Goal: Task Accomplishment & Management: Complete application form

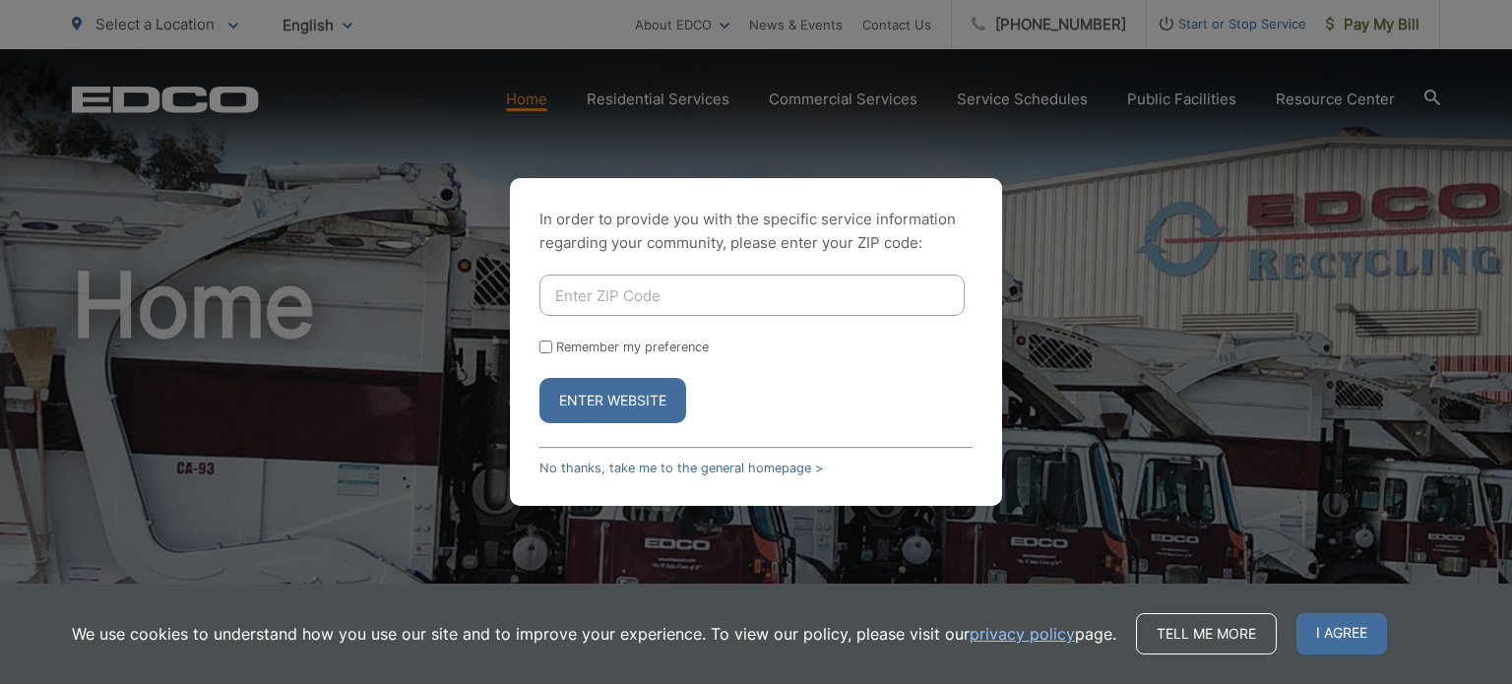
click at [660, 294] on input "Enter ZIP Code" at bounding box center [751, 295] width 425 height 41
click at [664, 309] on input "Enter ZIP Code" at bounding box center [751, 295] width 425 height 41
type input "92084"
click at [567, 391] on button "Enter Website" at bounding box center [612, 400] width 147 height 45
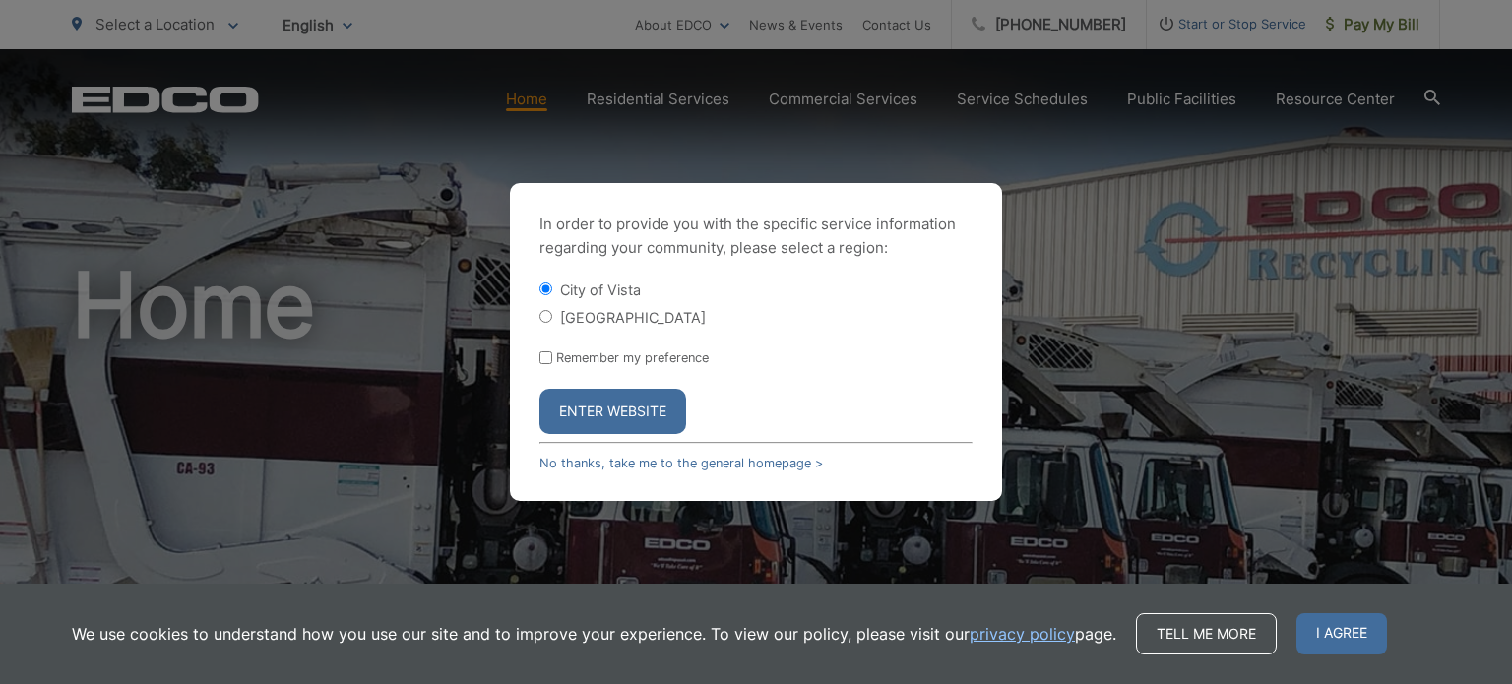
click at [649, 426] on button "Enter Website" at bounding box center [612, 411] width 147 height 45
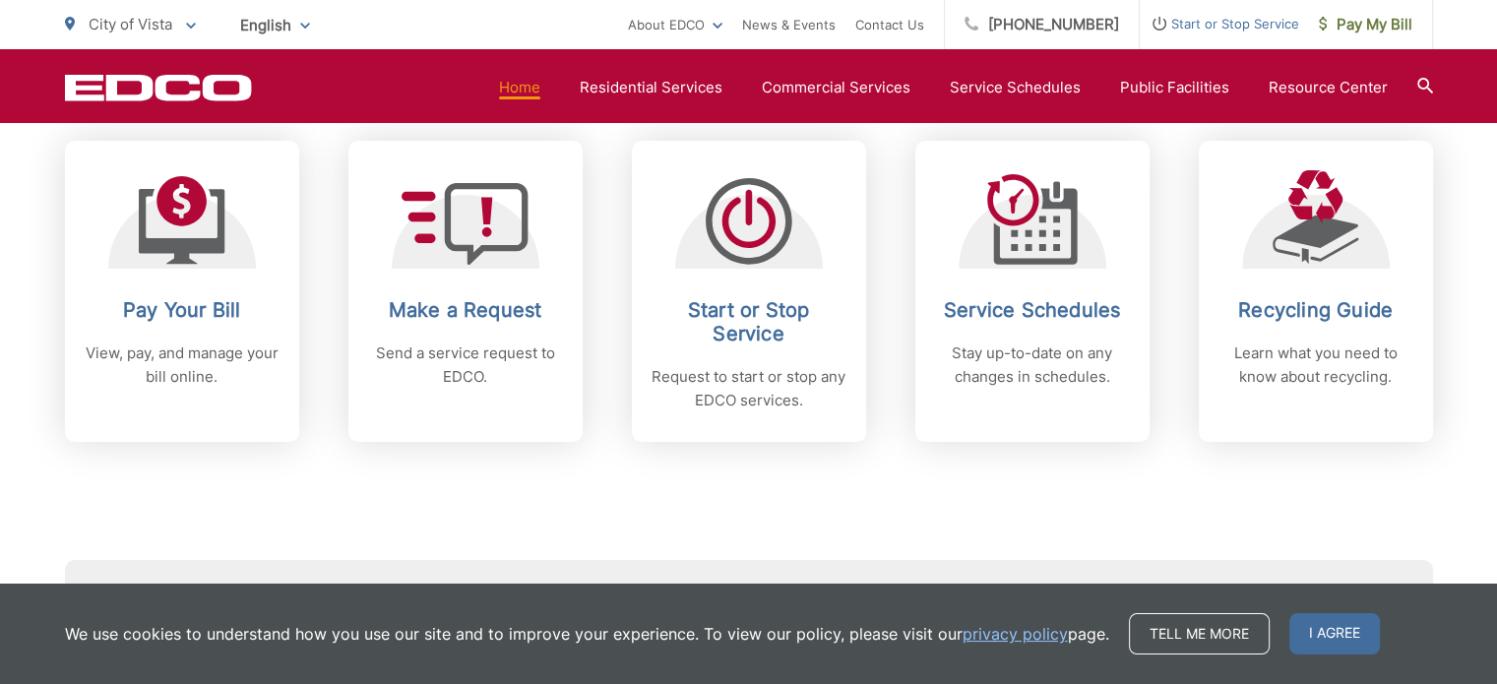
scroll to position [886, 0]
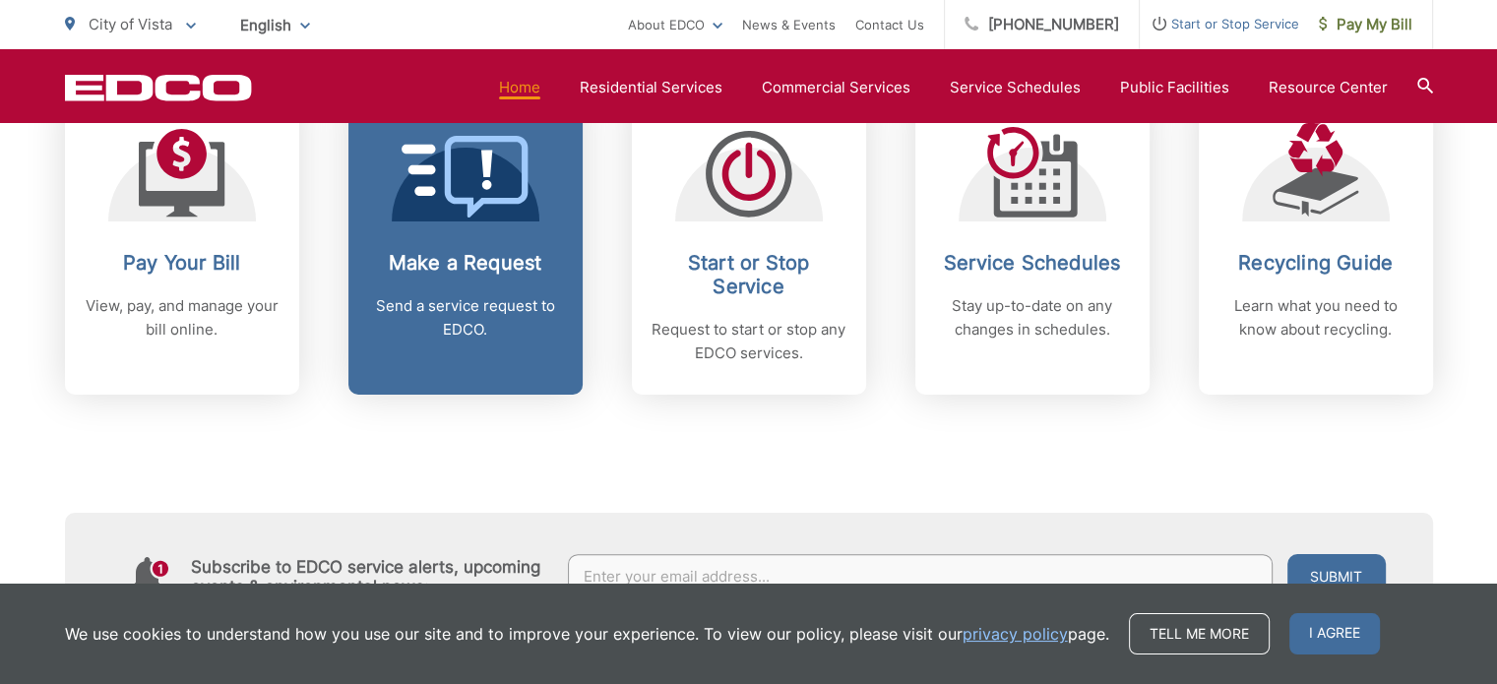
click at [465, 294] on p "Send a service request to EDCO." at bounding box center [465, 317] width 195 height 47
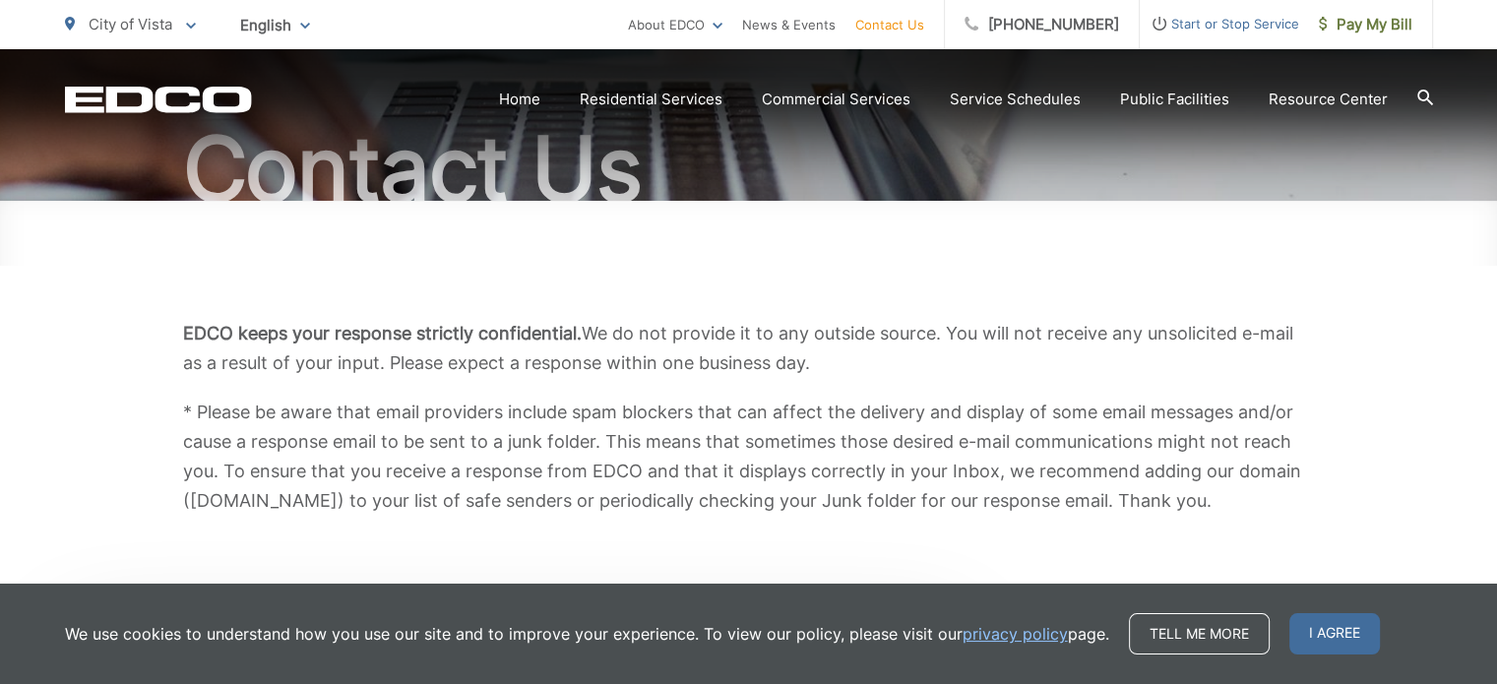
scroll to position [197, 0]
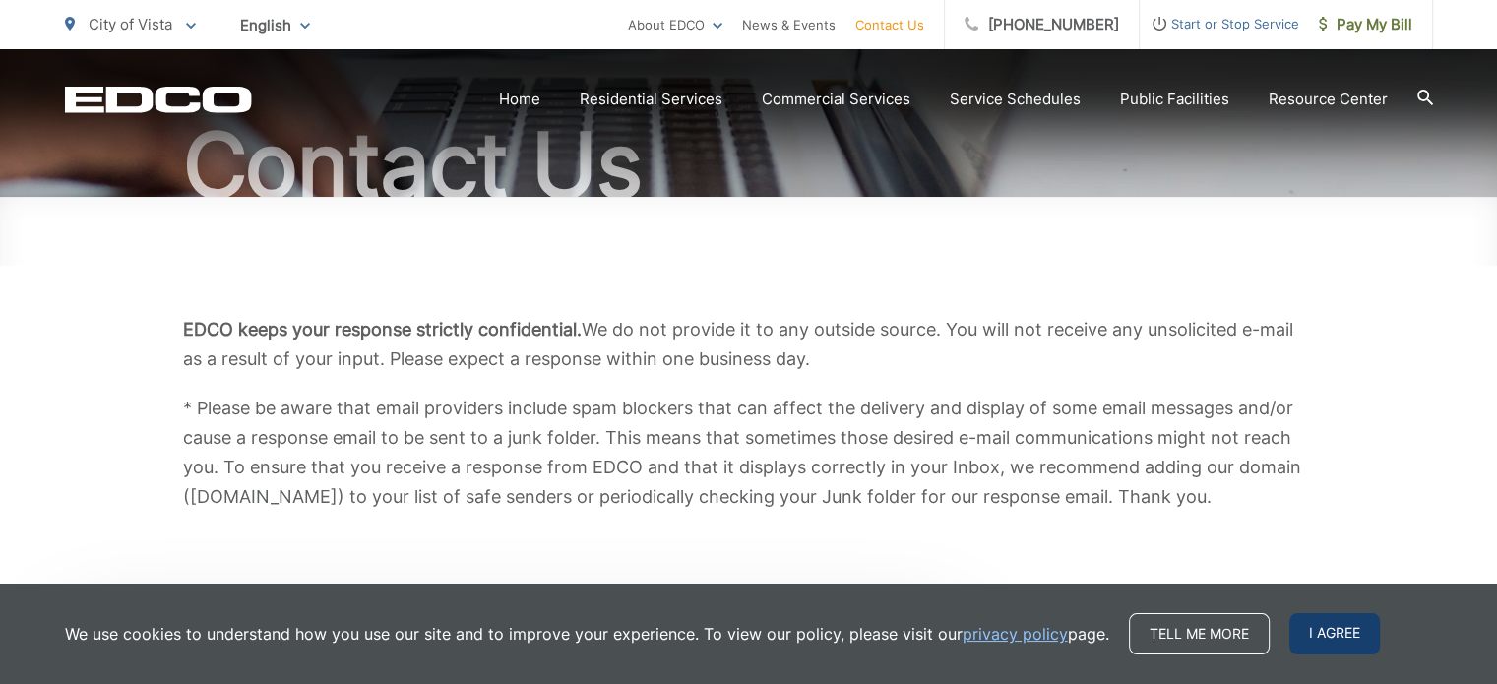
click at [1327, 634] on span "I agree" at bounding box center [1334, 633] width 91 height 41
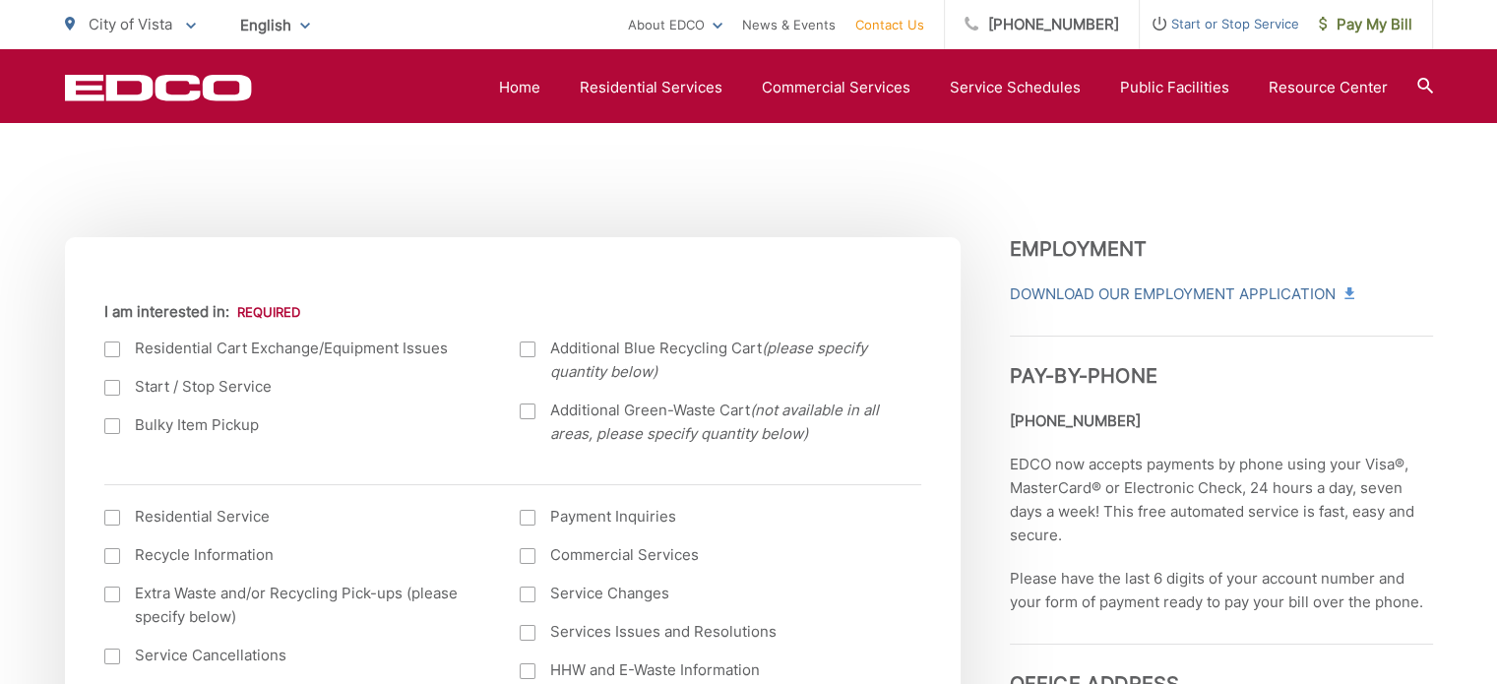
scroll to position [591, 0]
click at [106, 344] on div at bounding box center [112, 349] width 16 height 16
click at [0, 0] on input "I am interested in:" at bounding box center [0, 0] width 0 height 0
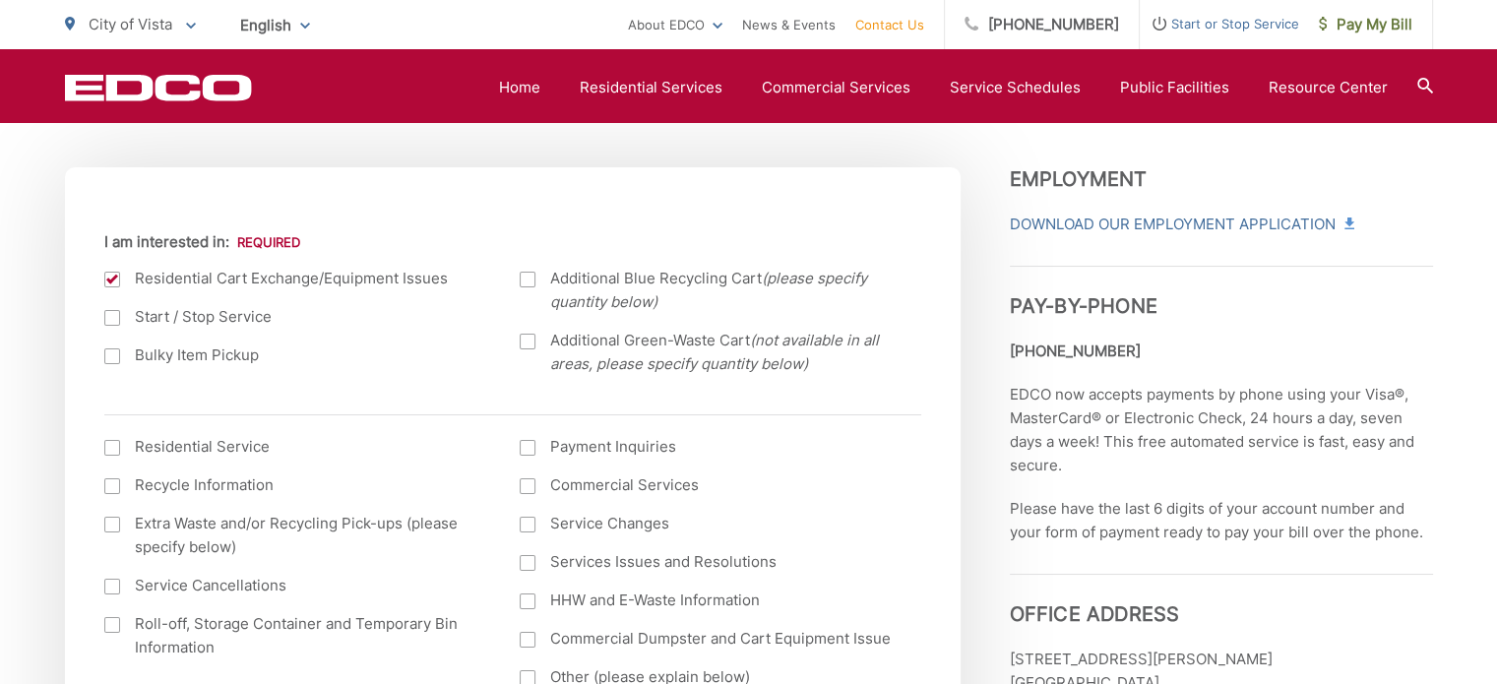
scroll to position [787, 0]
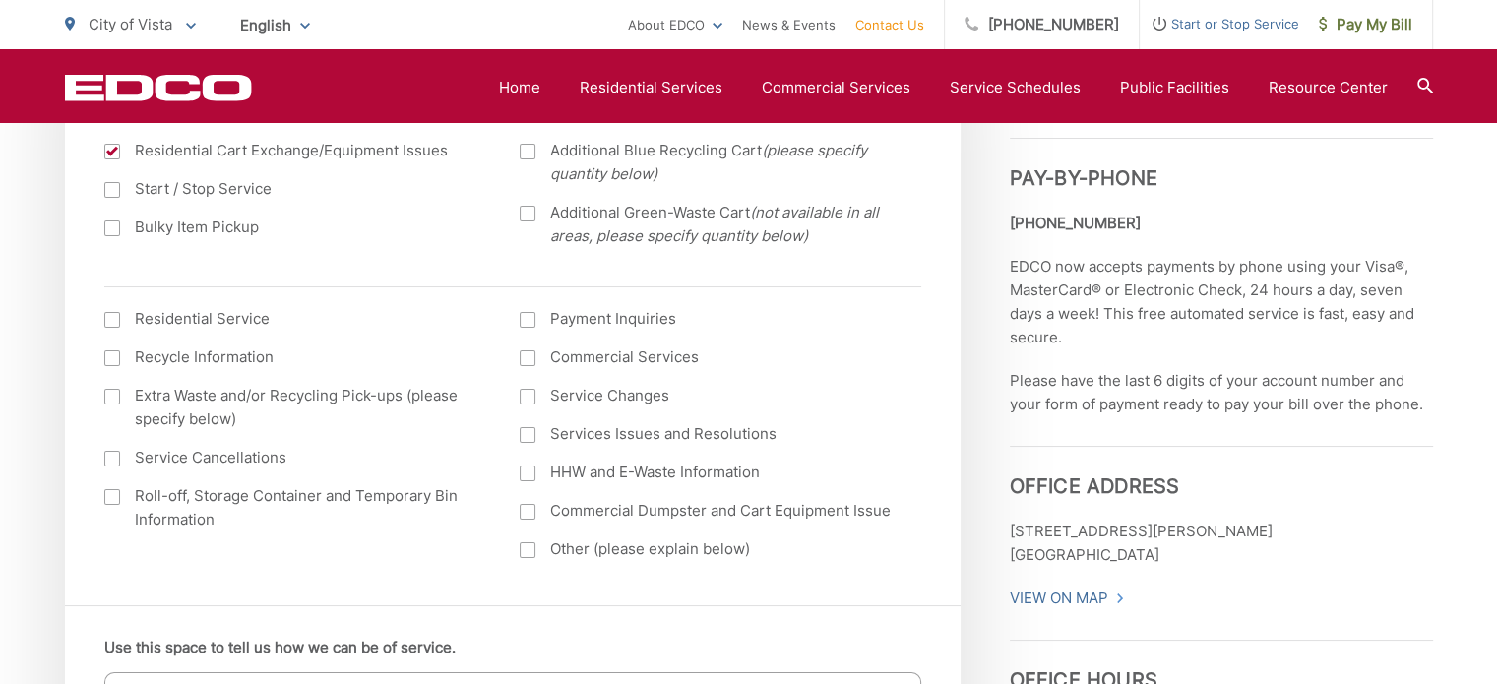
click at [106, 321] on div at bounding box center [112, 320] width 16 height 16
click at [0, 0] on input "I am interested in: (continued) *" at bounding box center [0, 0] width 0 height 0
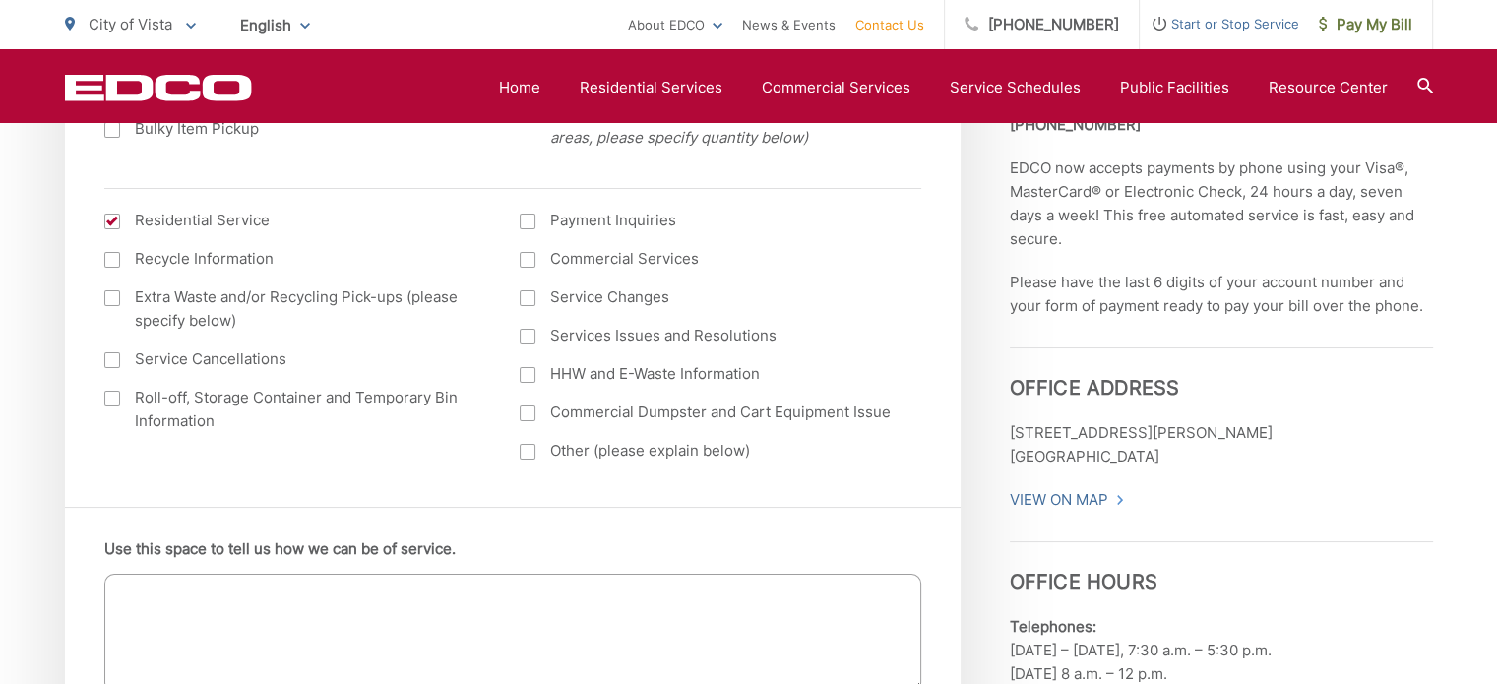
scroll to position [984, 0]
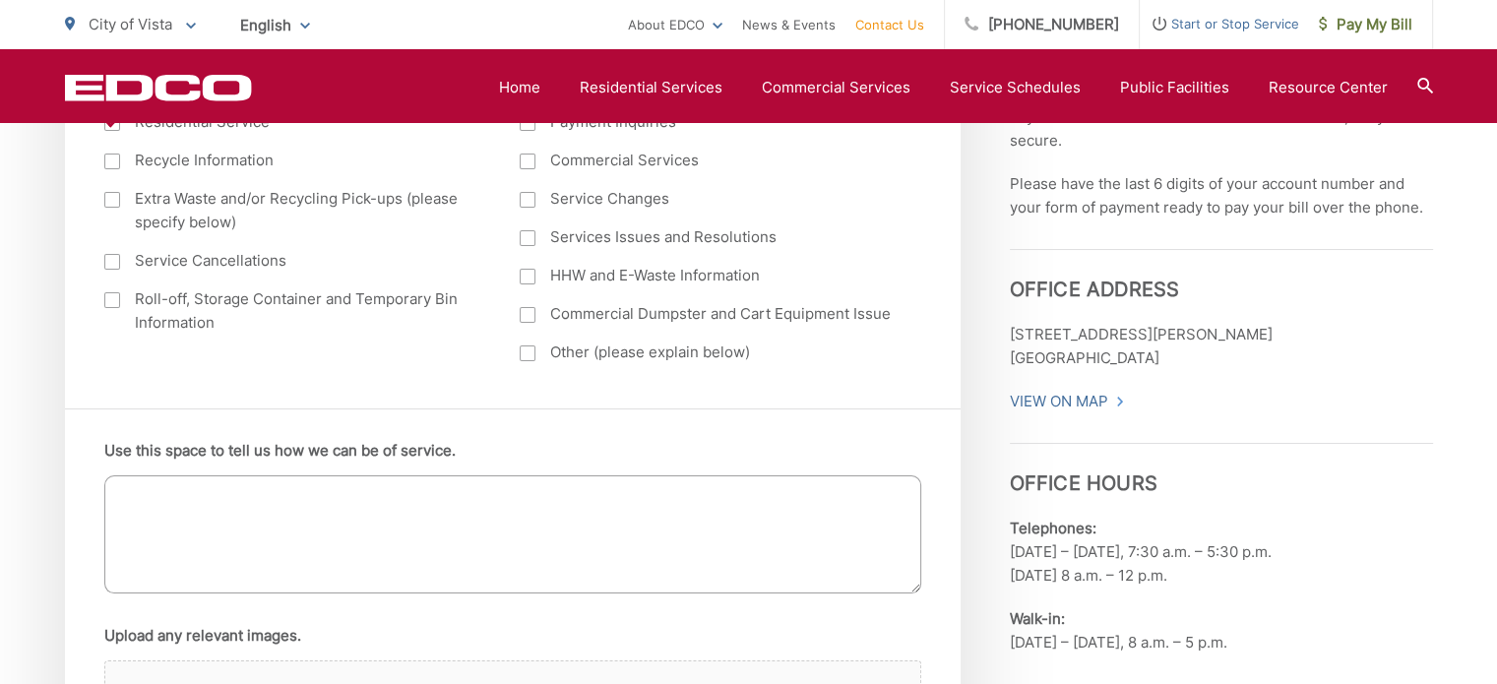
click at [296, 513] on textarea "Use this space to tell us how we can be of service." at bounding box center [512, 534] width 817 height 118
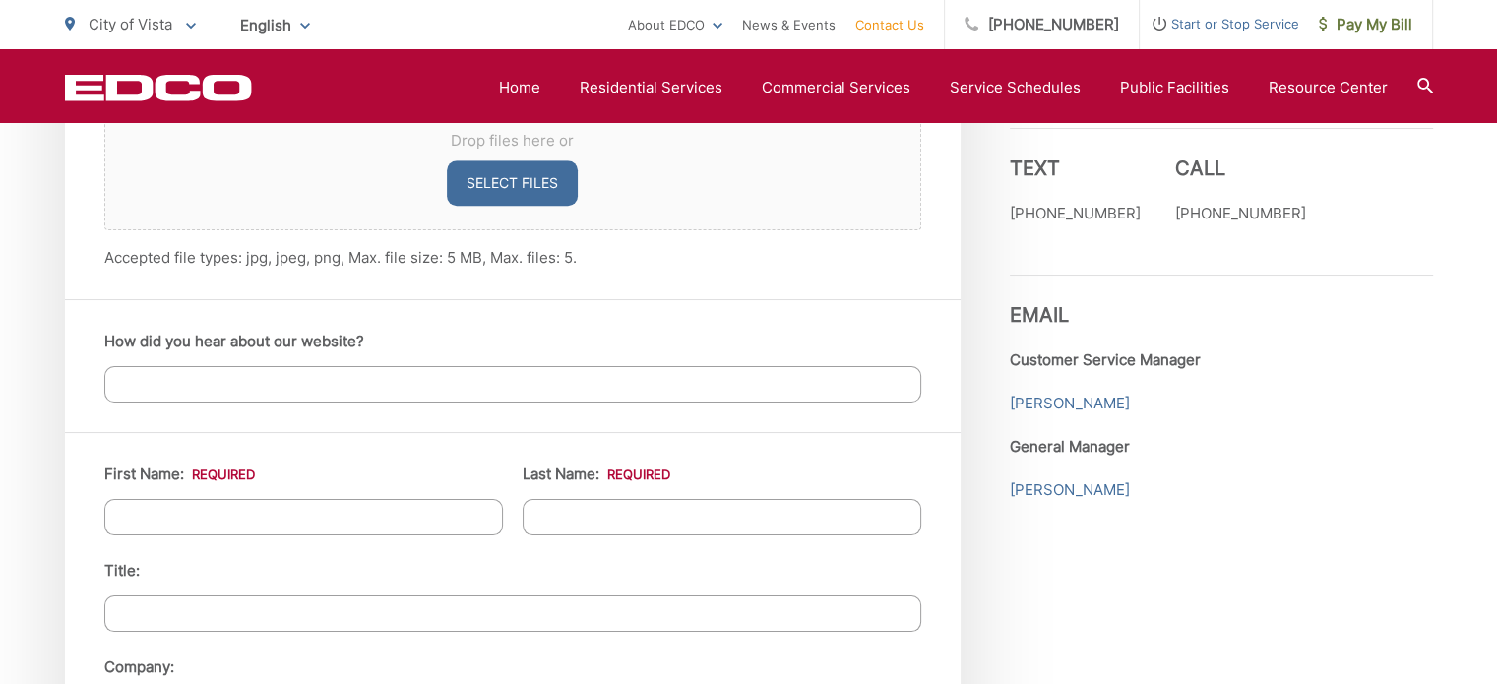
scroll to position [1575, 0]
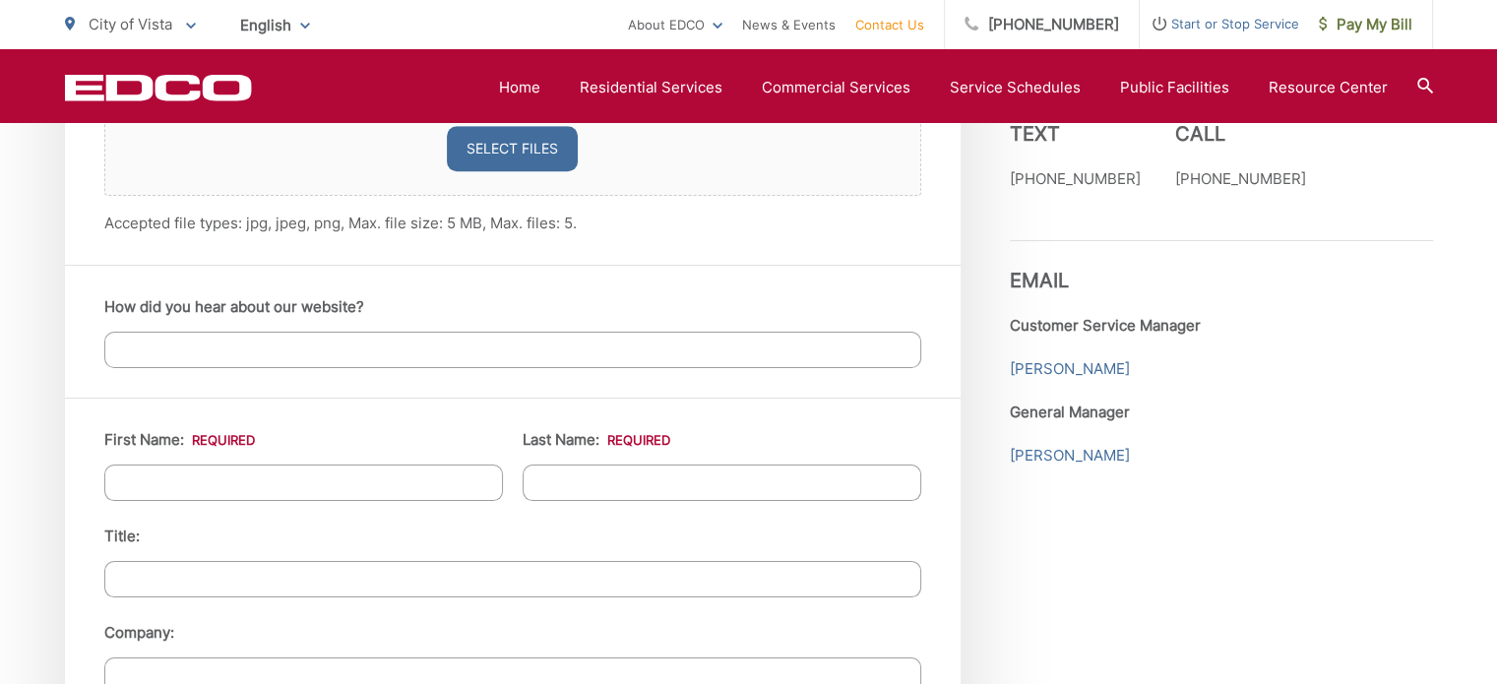
type textarea "One of my green trash can lids broke off during the last pick-up, can we replac…"
click at [301, 483] on input "First Name: *" at bounding box center [303, 483] width 399 height 36
type input "Grant"
type input "Starkey"
type input "Starkey Brothers, Inc"
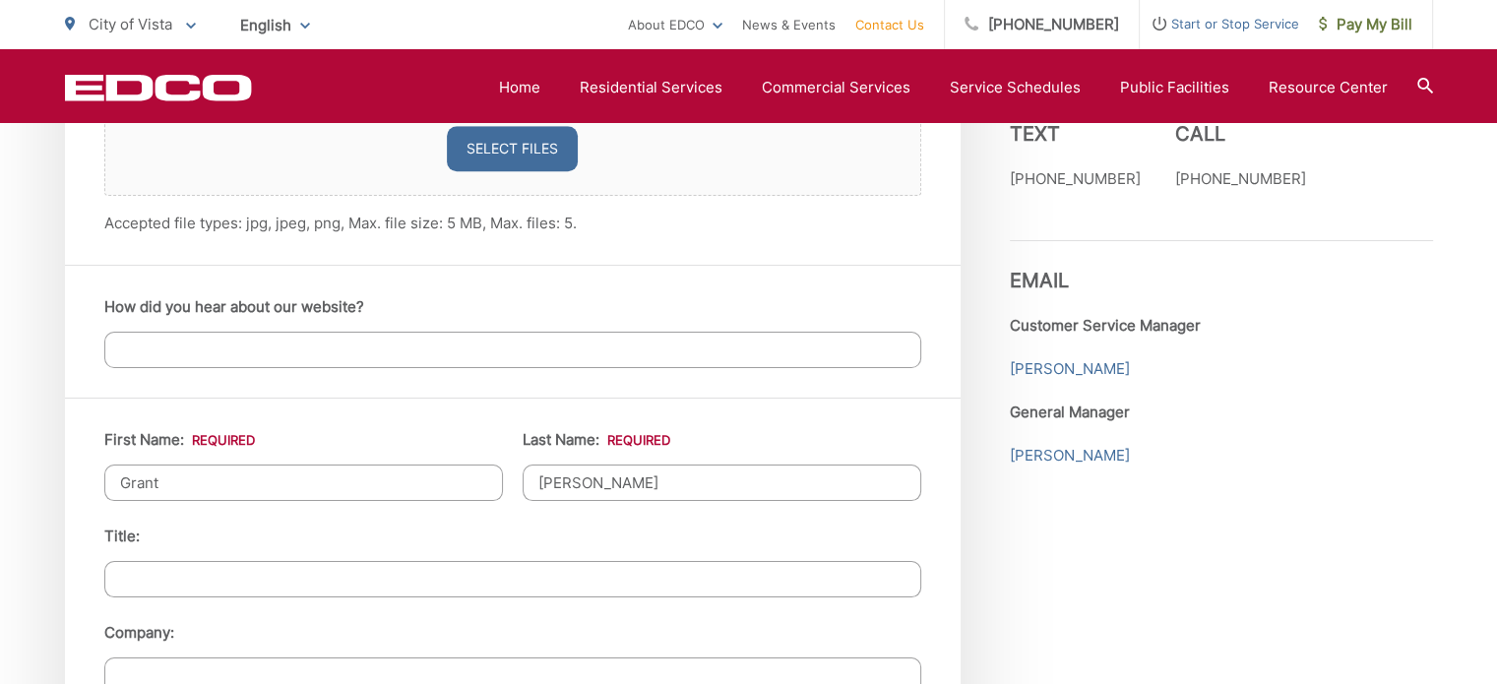
type input "3186 VISTA WAY STE 201"
type input "Oceanside"
type input "92056"
type input "7607610993"
type input "grant@starkeybros.com"
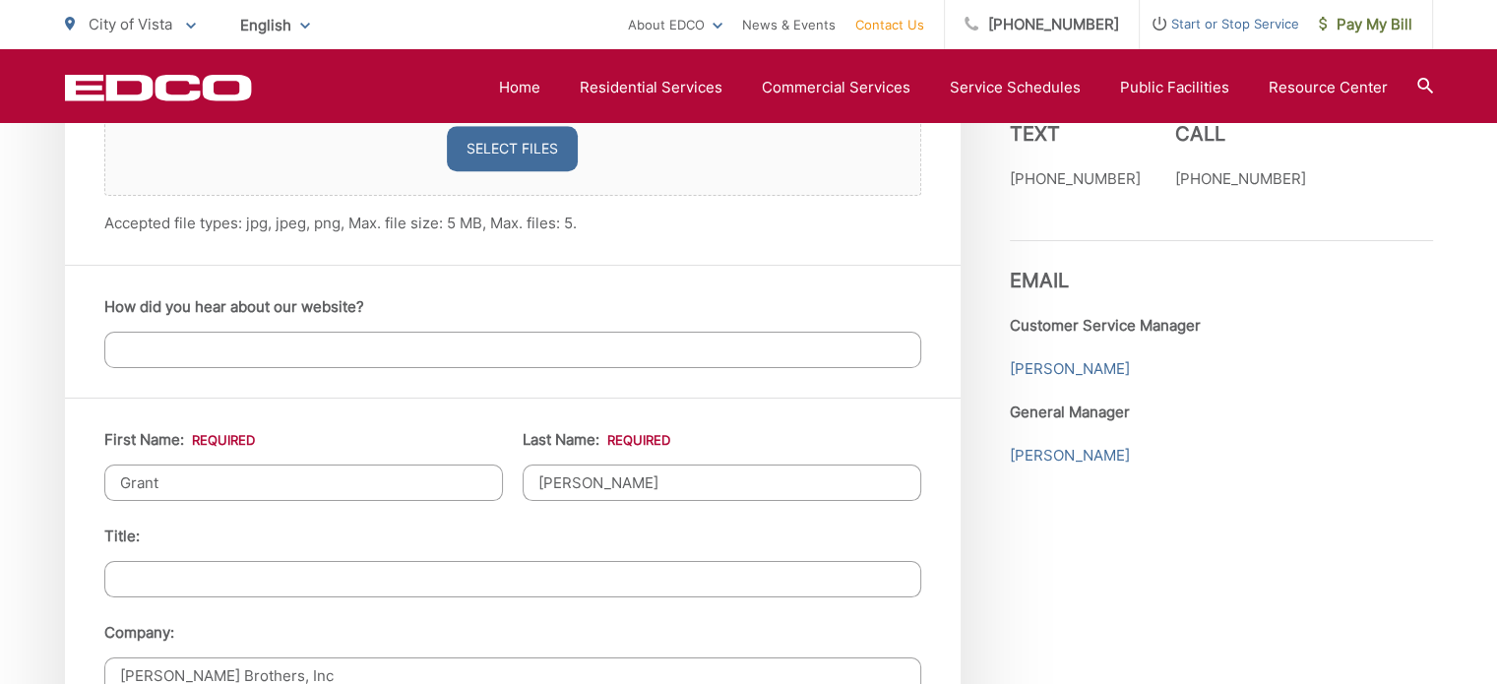
type input "grant@starkeybros.com"
type input "(760) 761-0993"
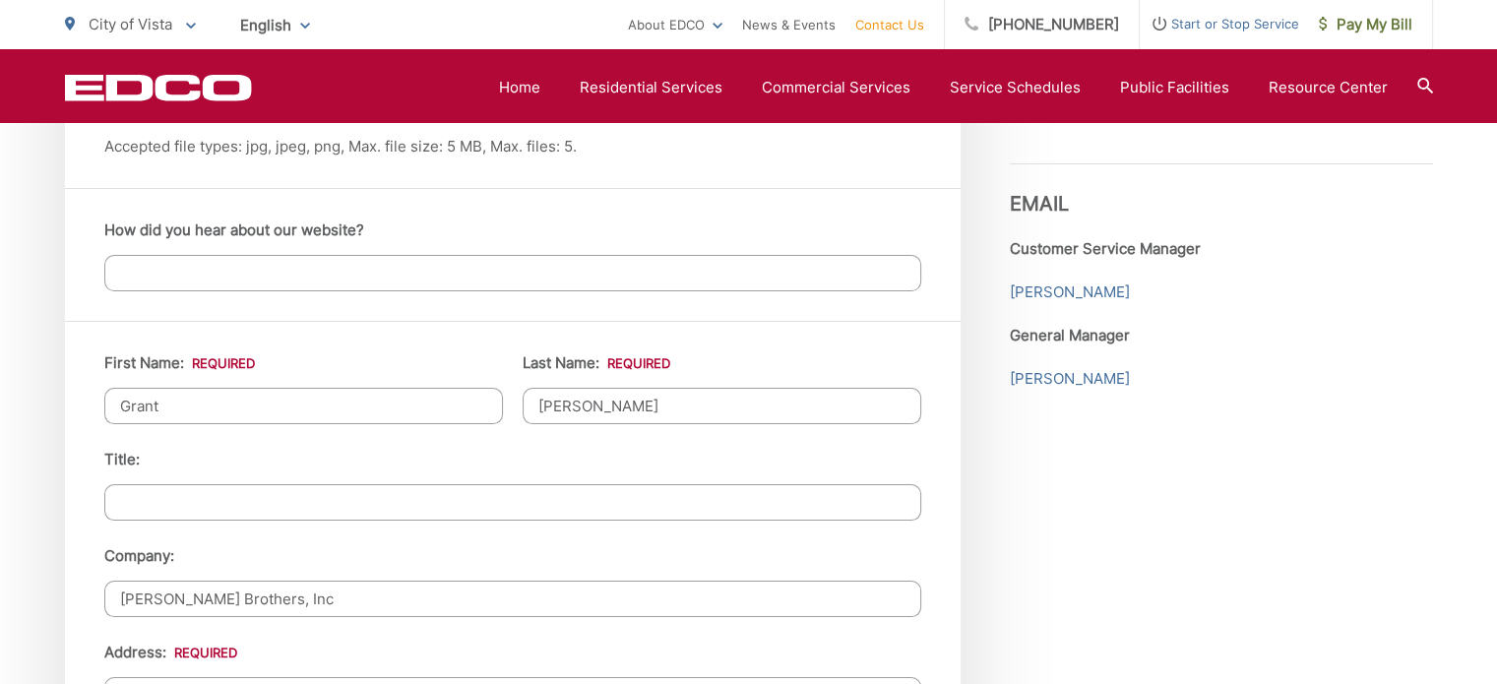
scroll to position [1772, 0]
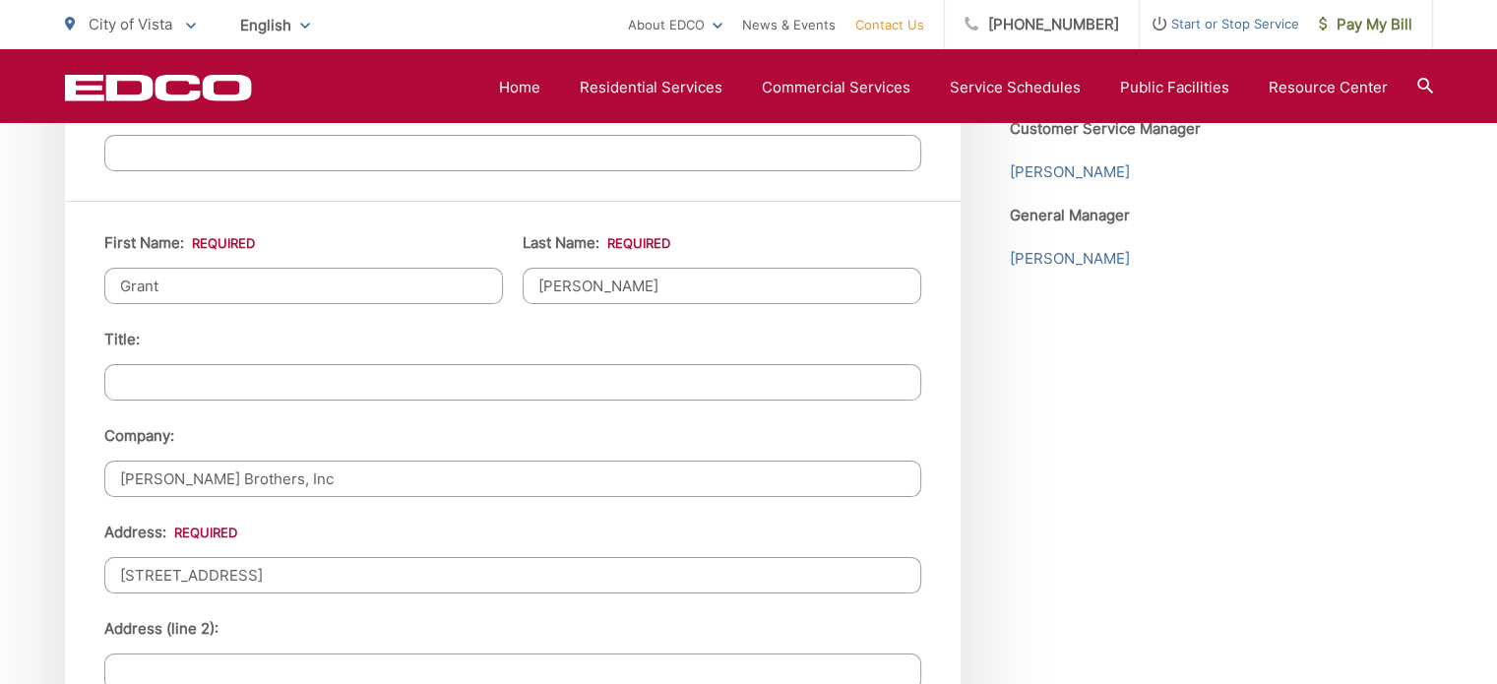
drag, startPoint x: 327, startPoint y: 479, endPoint x: 0, endPoint y: 465, distance: 327.1
click at [0, 465] on div "EDCO keeps your response strictly confidential. We do not provide it to any out…" at bounding box center [748, 138] width 1497 height 3032
type input "3191 Ora Avo Ter"
type input "(760) 670-9169"
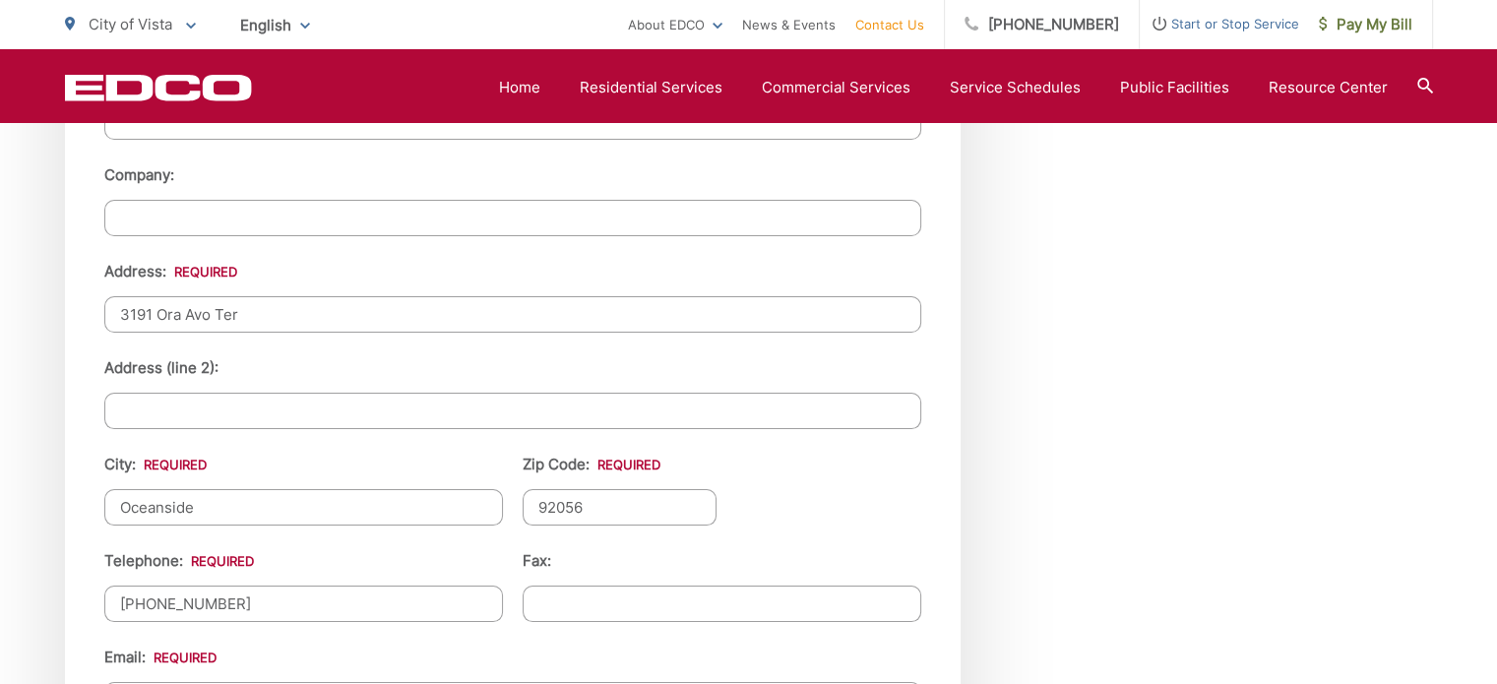
scroll to position [2067, 0]
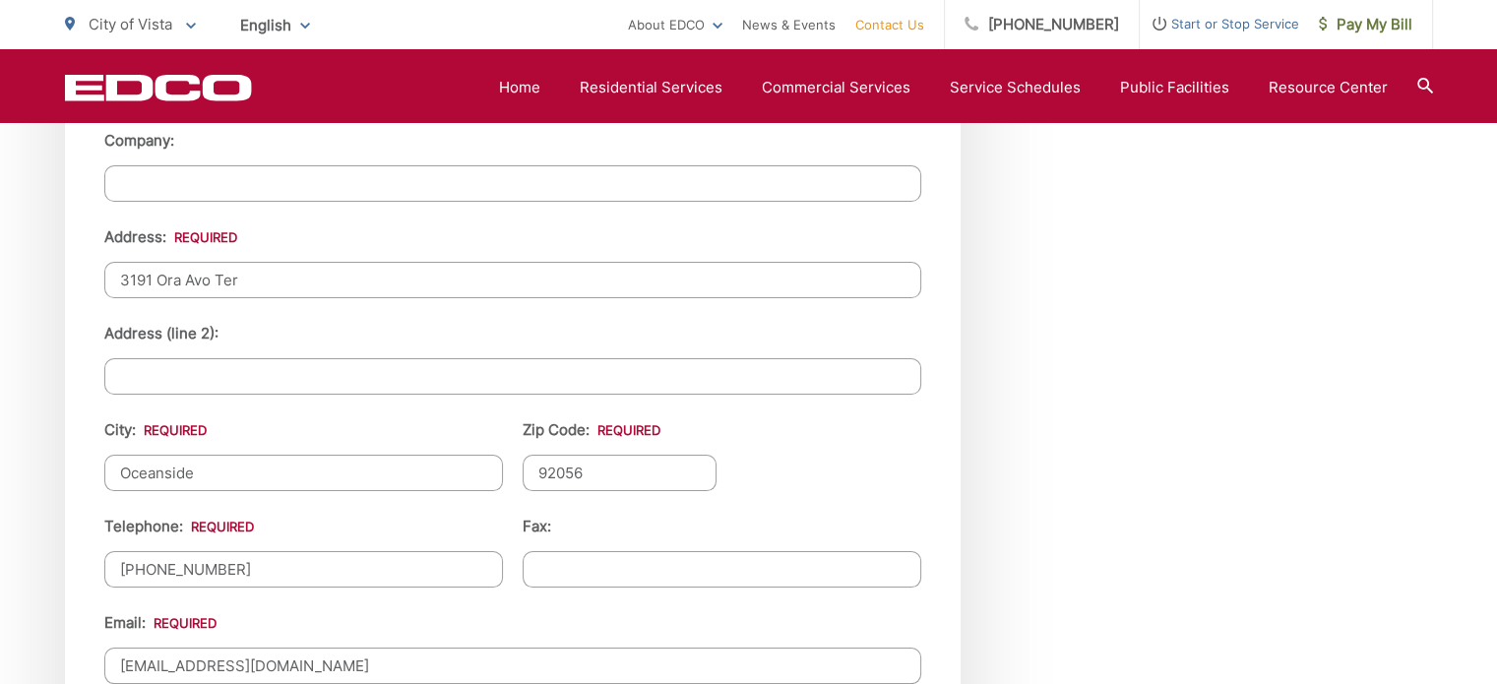
drag, startPoint x: 373, startPoint y: 461, endPoint x: 0, endPoint y: 448, distance: 373.2
type input "Vista"
type input "92084"
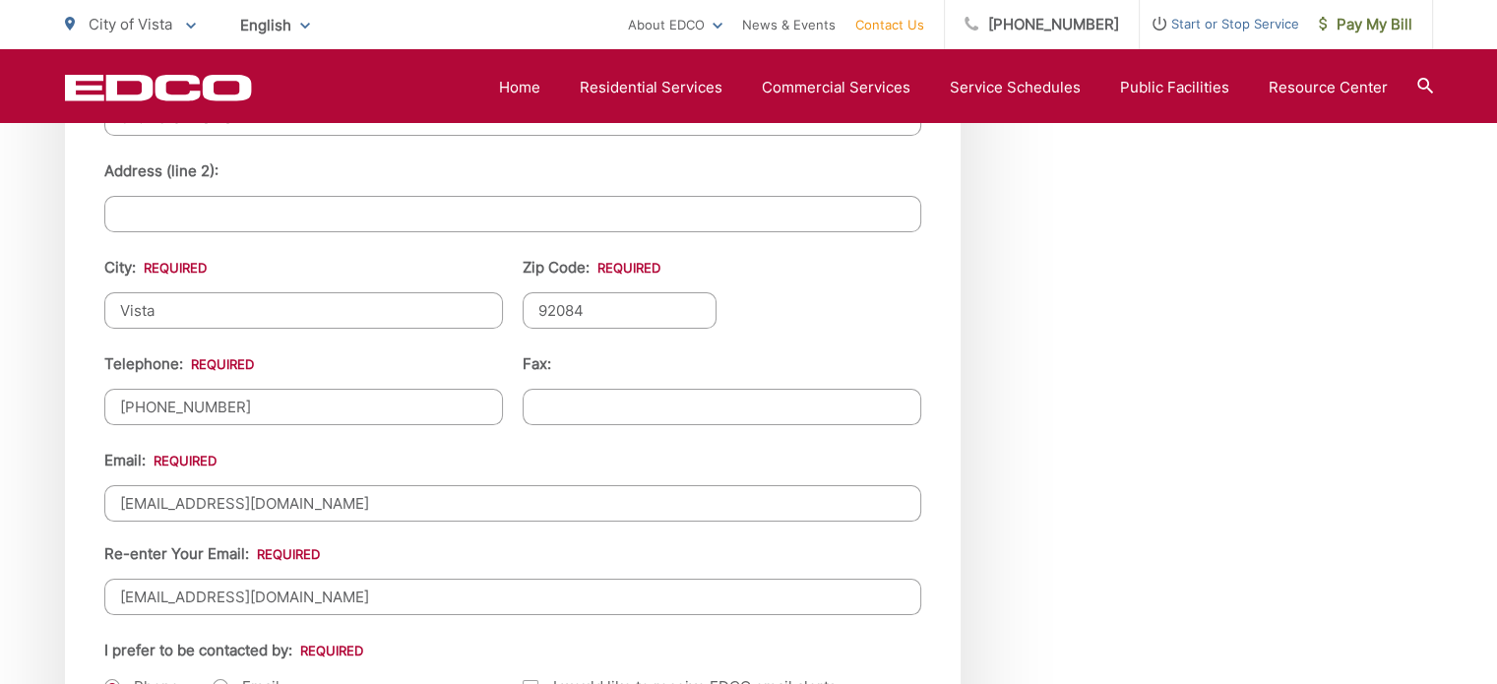
scroll to position [2264, 0]
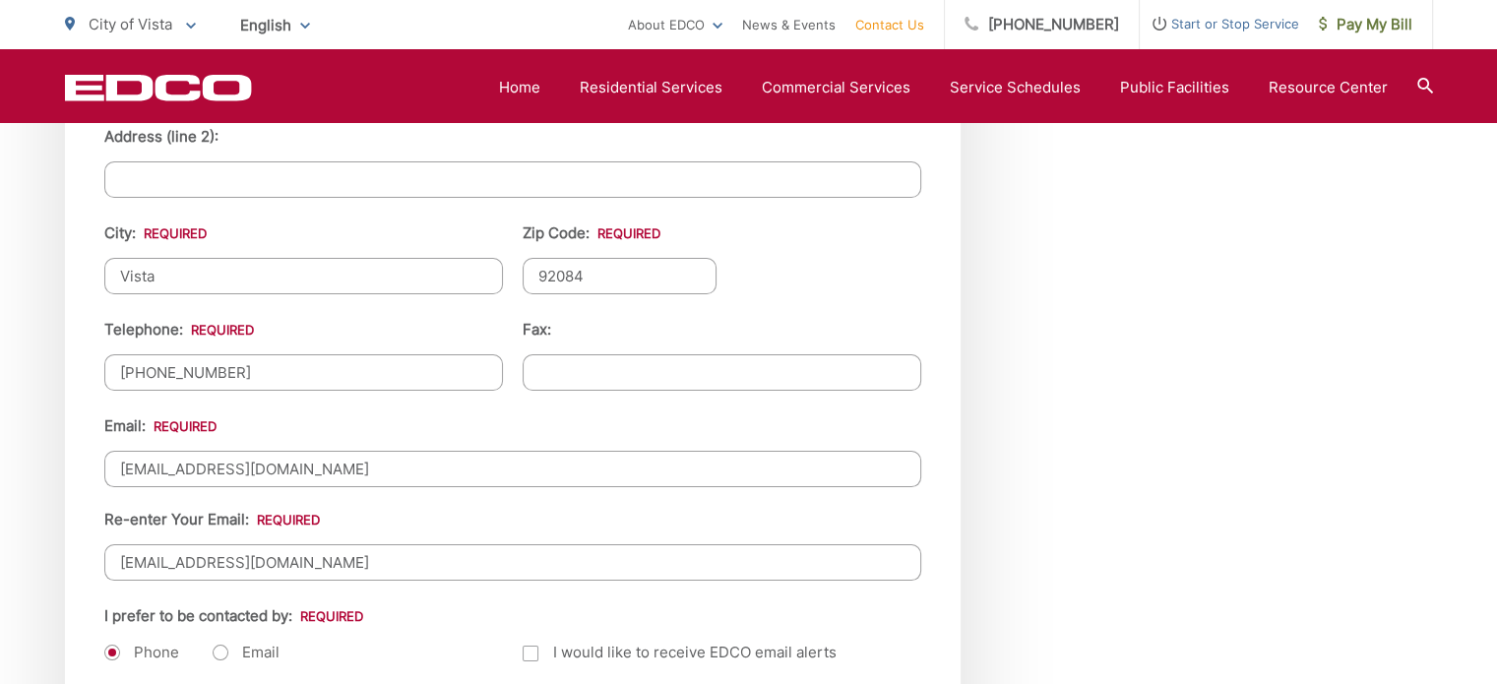
drag, startPoint x: 353, startPoint y: 466, endPoint x: 0, endPoint y: 437, distance: 354.5
type input "7grantstarkey@gmail.com"
type input "(760) 670-9169"
drag, startPoint x: 300, startPoint y: 548, endPoint x: 0, endPoint y: 512, distance: 302.4
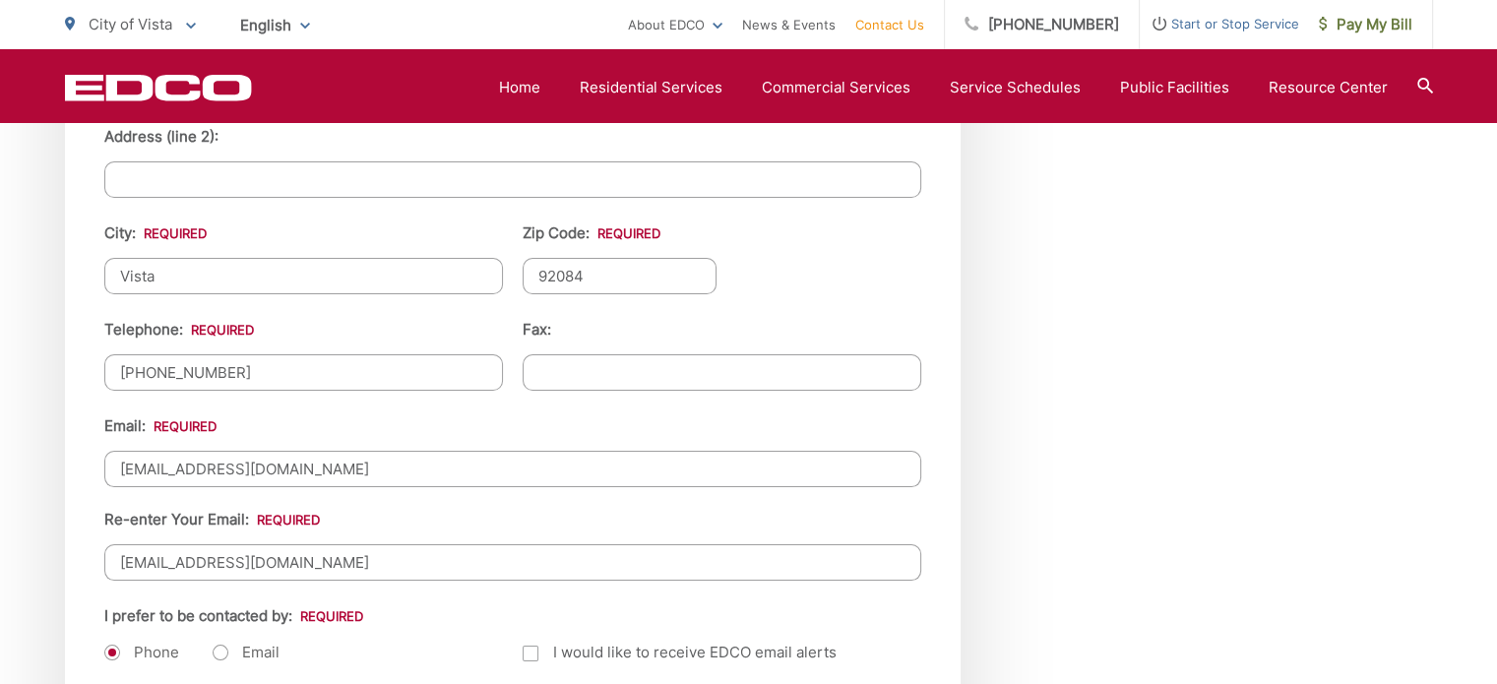
type input "7grantstarkey@gmail.com"
type input "(760) 670-9169"
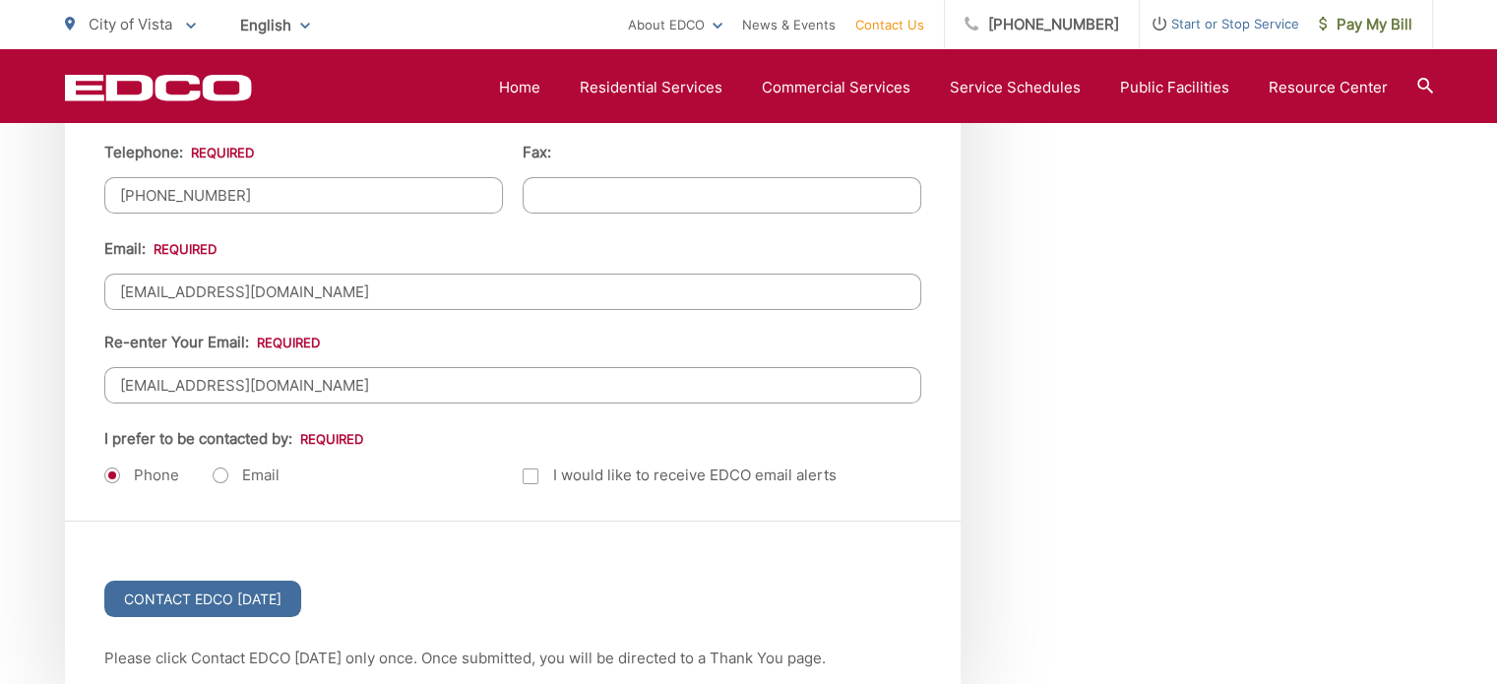
scroll to position [2461, 0]
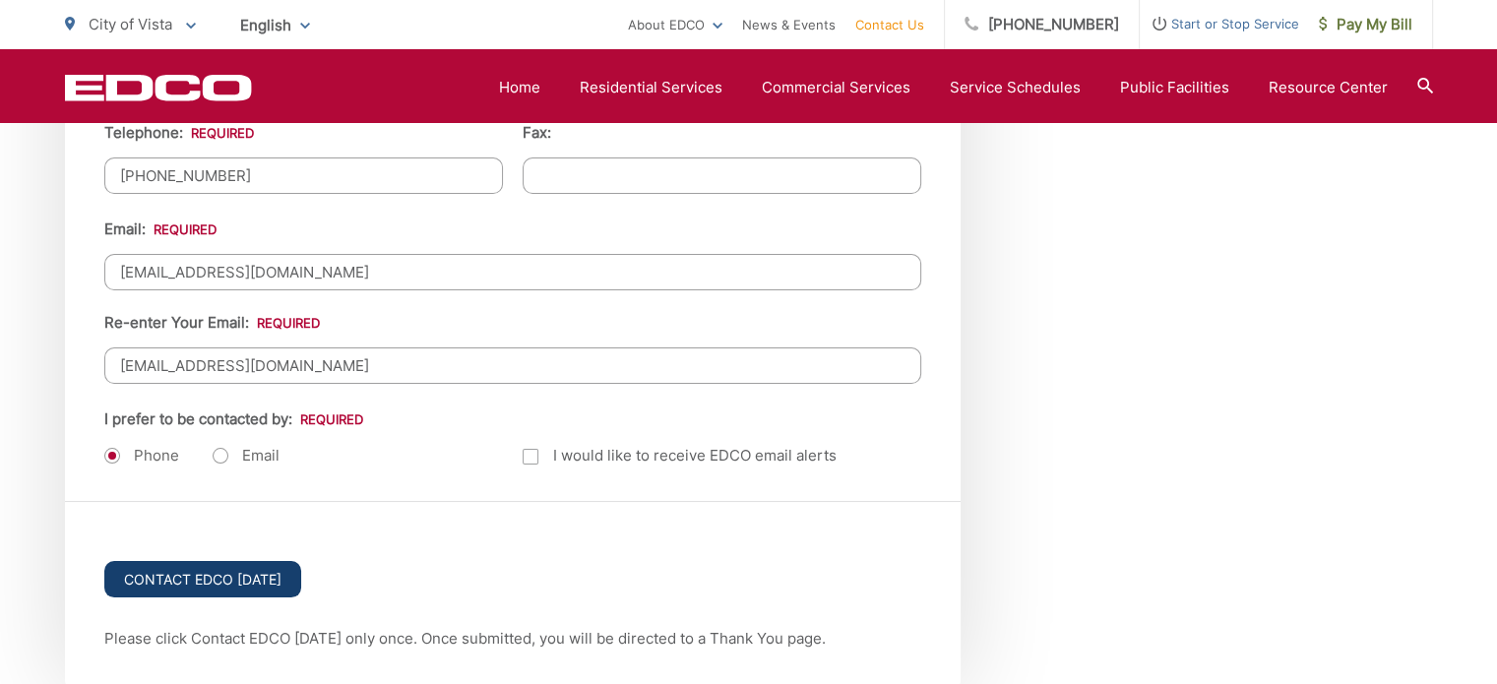
click at [205, 568] on input "Contact EDCO Today" at bounding box center [202, 579] width 197 height 36
